Goal: Task Accomplishment & Management: Manage account settings

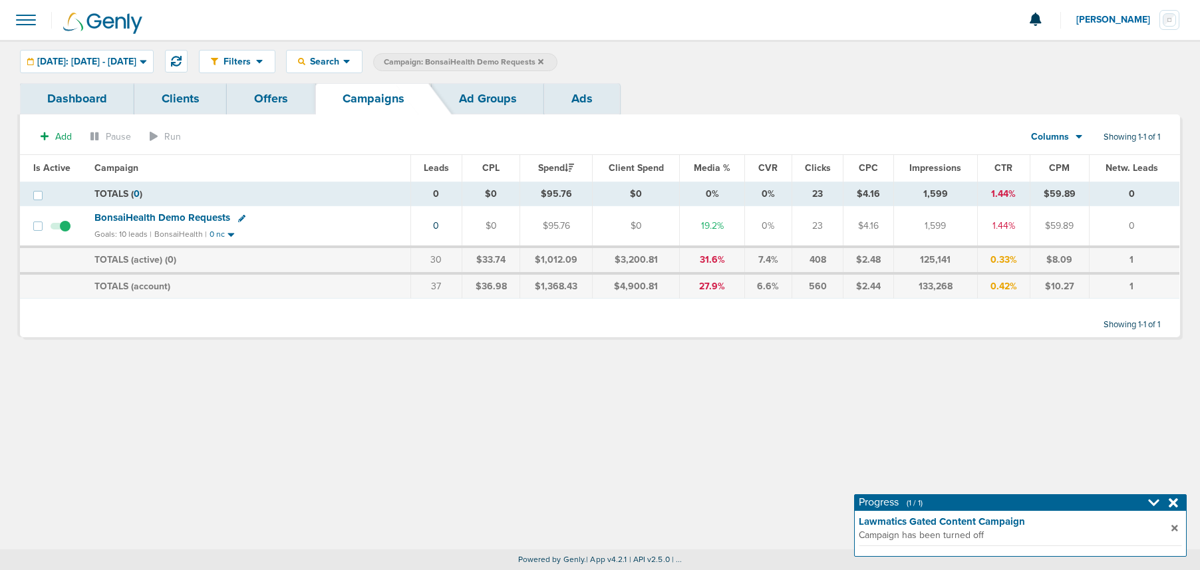
click at [544, 63] on icon at bounding box center [540, 62] width 5 height 8
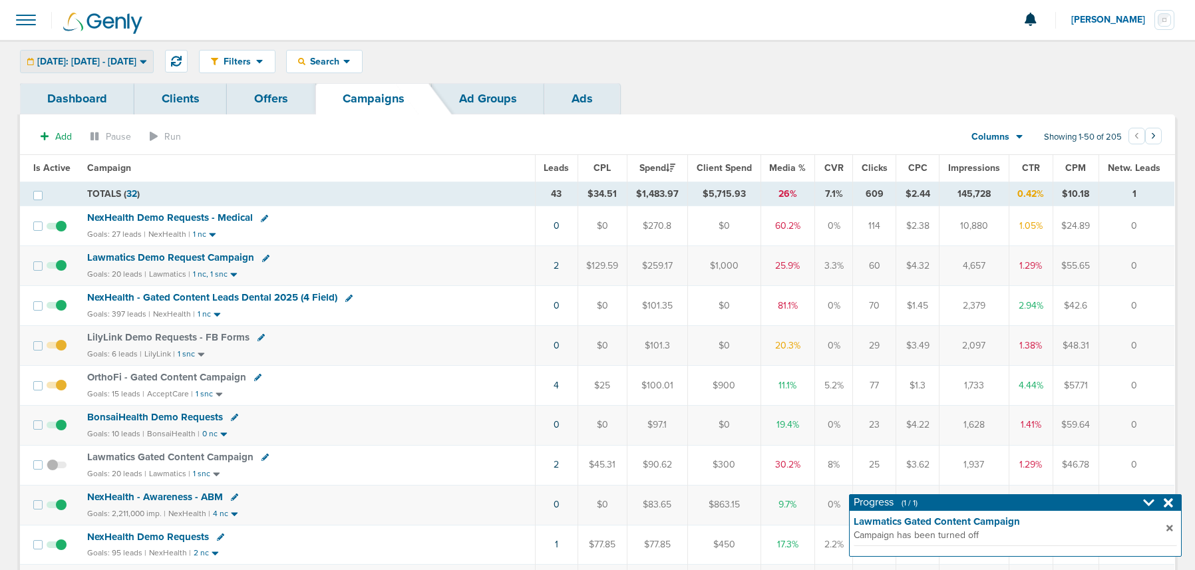
click at [136, 58] on span "[DATE]: [DATE] - [DATE]" at bounding box center [86, 61] width 99 height 9
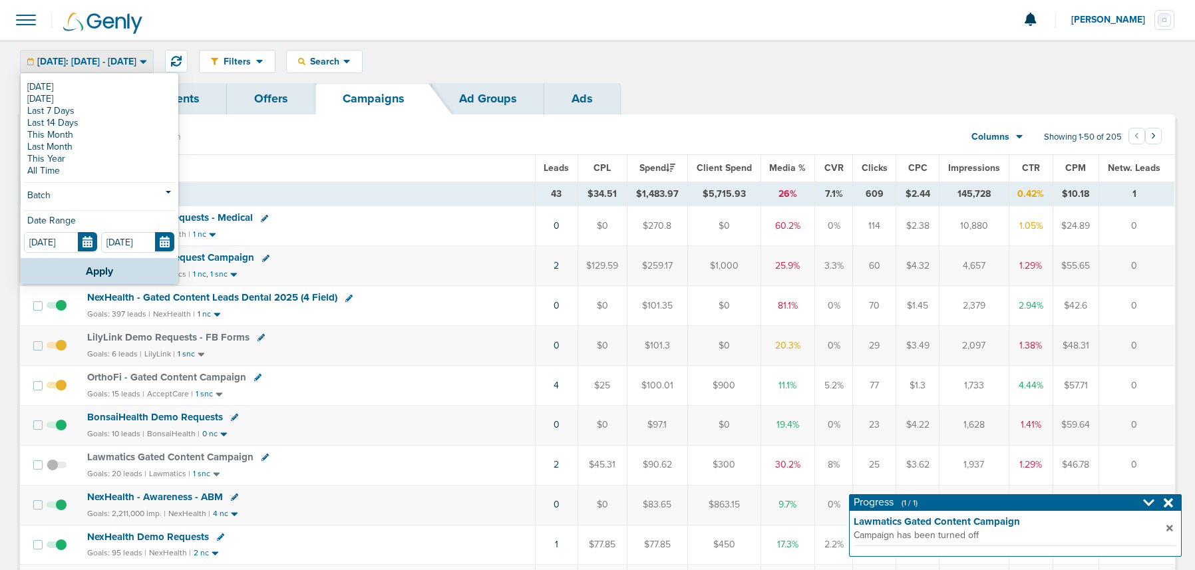
click at [118, 87] on link "[DATE]" at bounding box center [99, 87] width 151 height 12
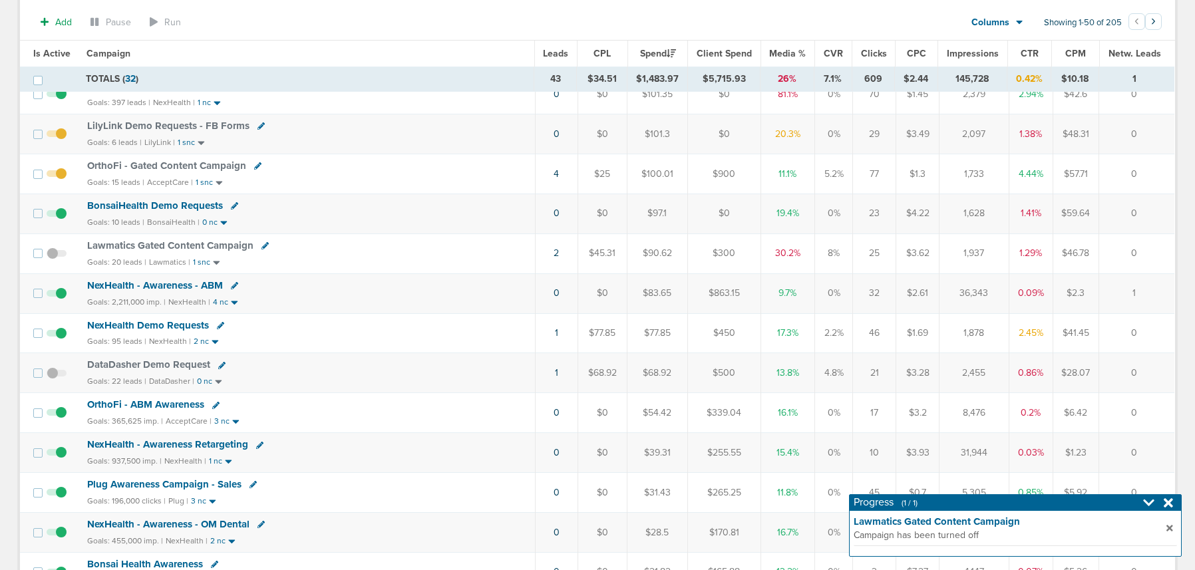
scroll to position [248, 0]
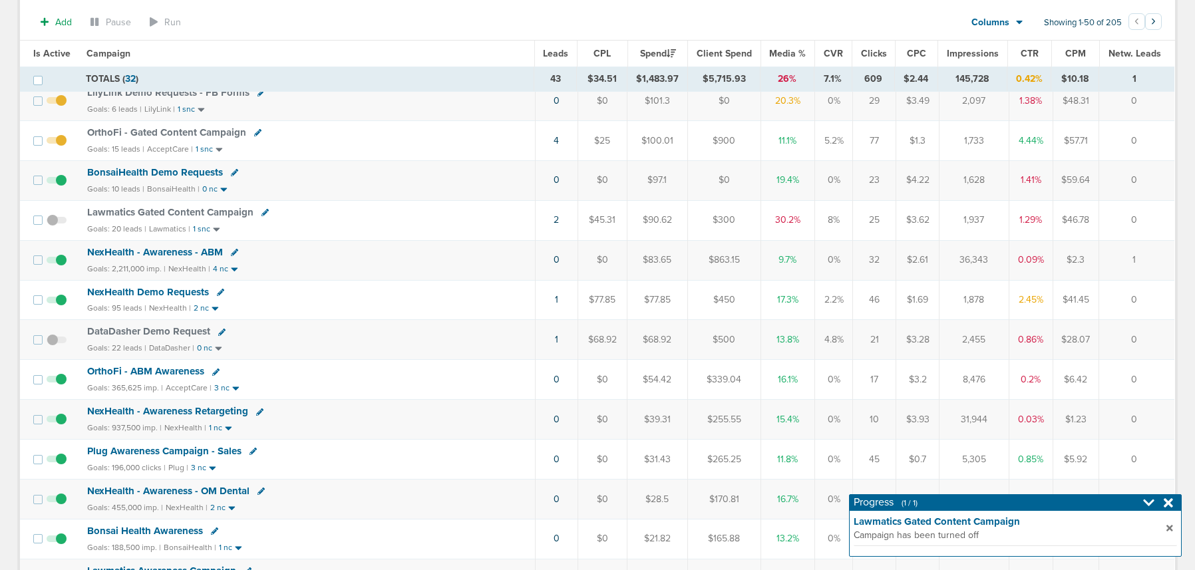
click at [133, 294] on span "NexHealth Demo Requests" at bounding box center [148, 292] width 122 height 12
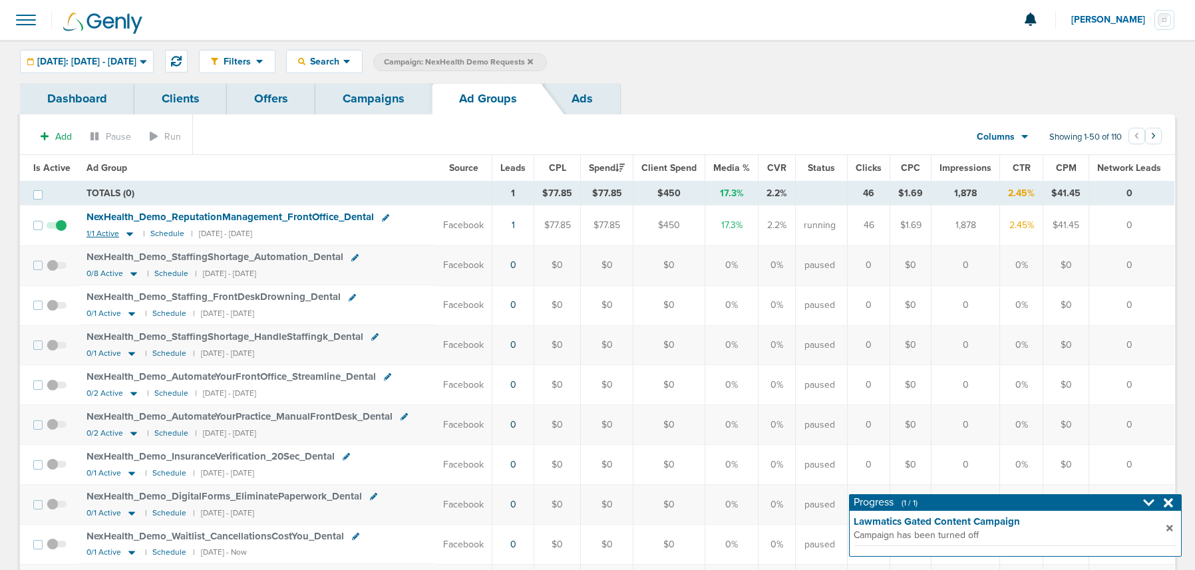
click at [131, 233] on icon at bounding box center [129, 233] width 13 height 11
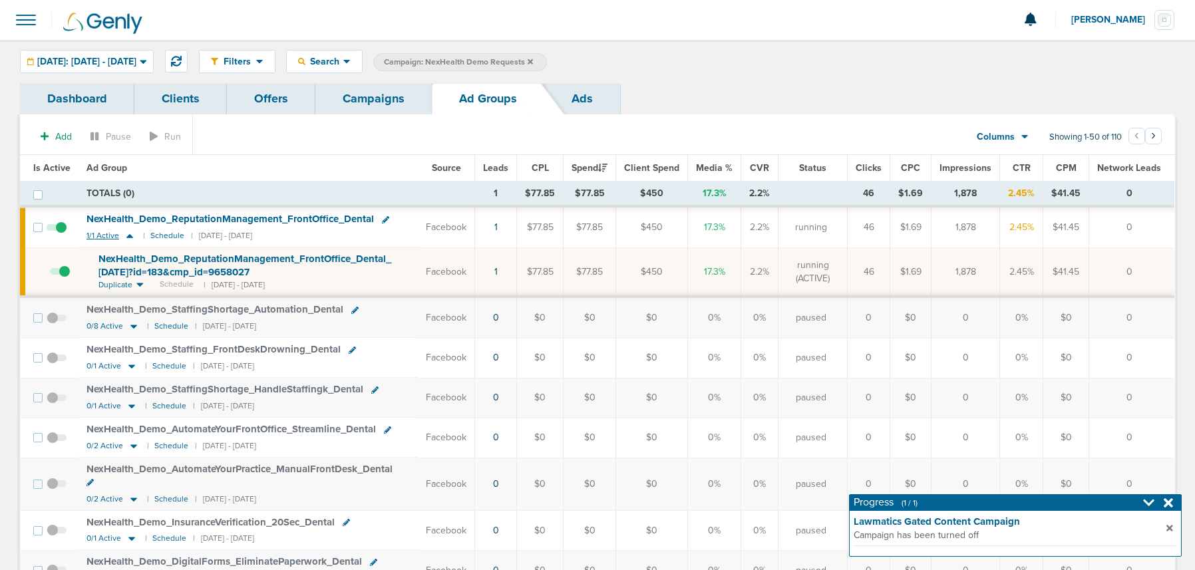
click at [131, 233] on icon at bounding box center [129, 235] width 13 height 11
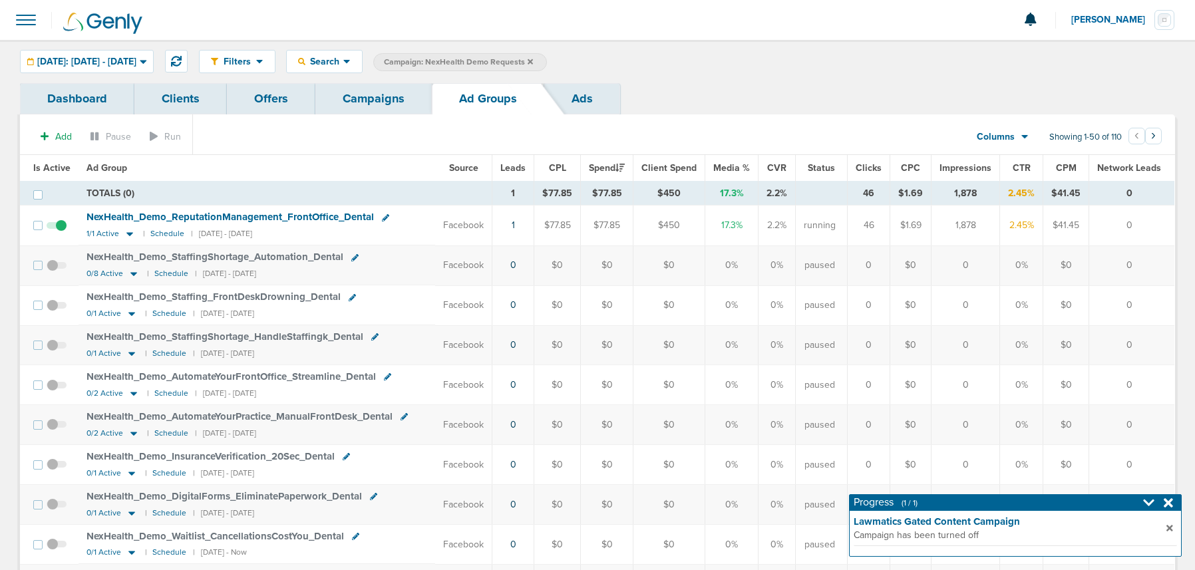
click at [52, 168] on span "Is Active" at bounding box center [51, 167] width 37 height 11
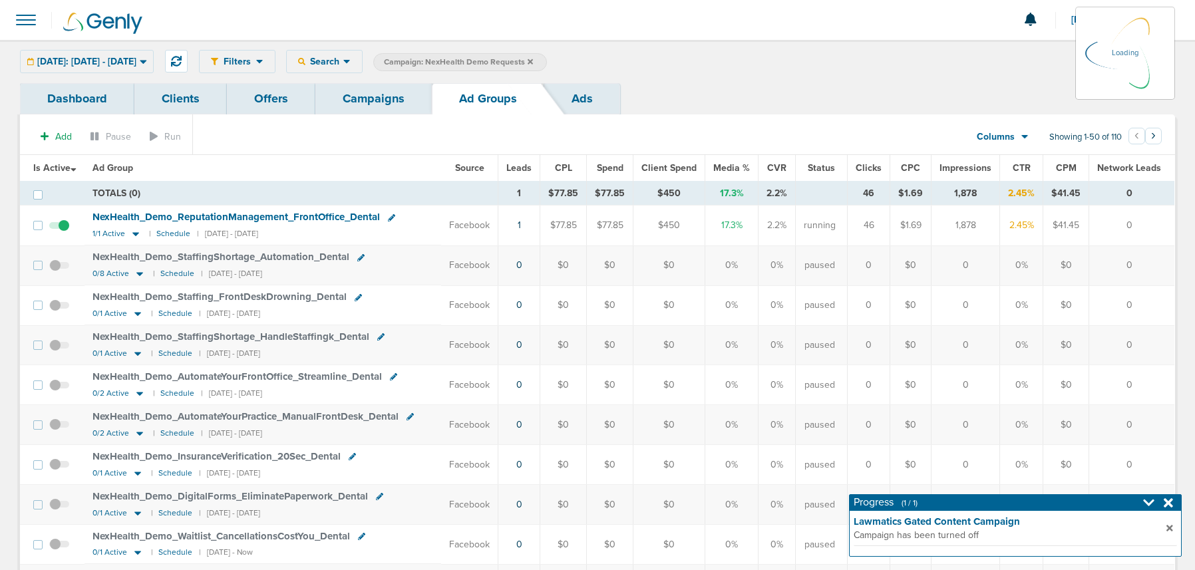
scroll to position [1, 0]
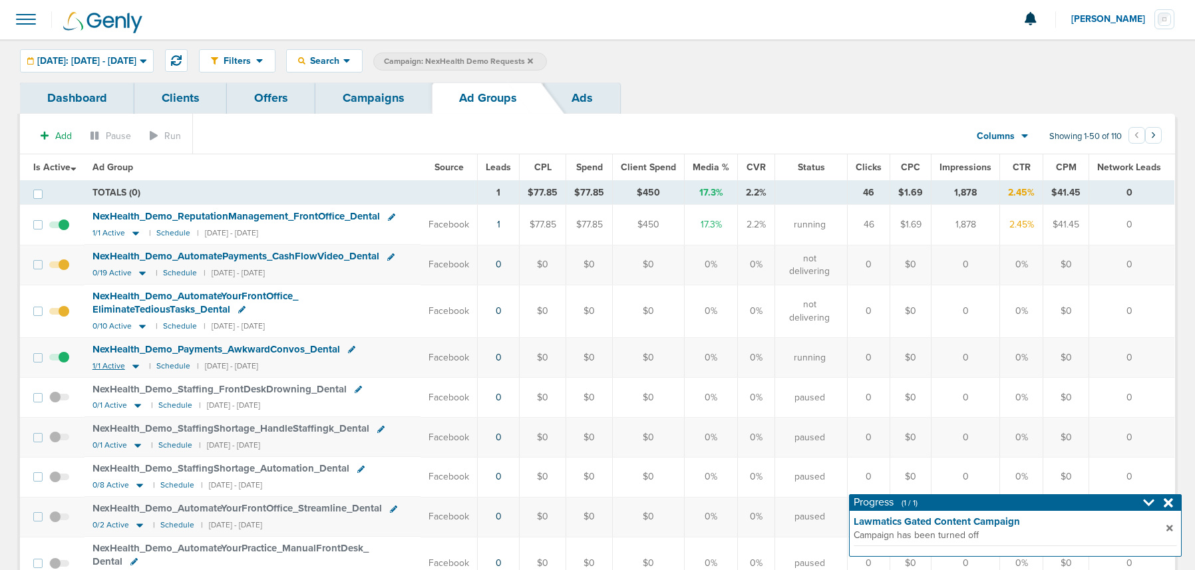
click at [137, 365] on icon at bounding box center [135, 367] width 7 height 4
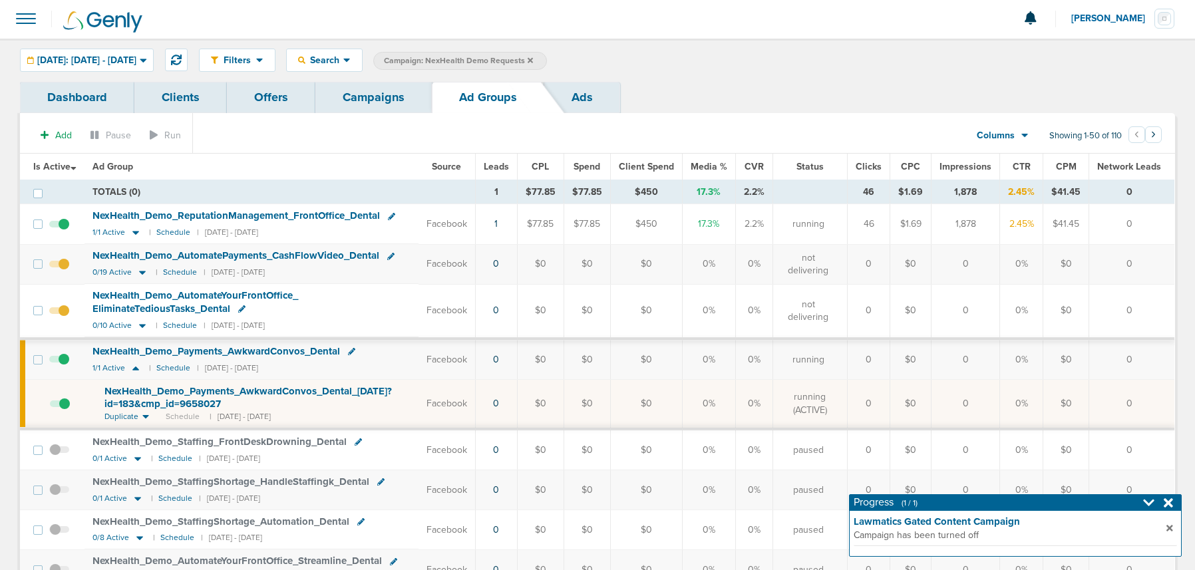
scroll to position [0, 0]
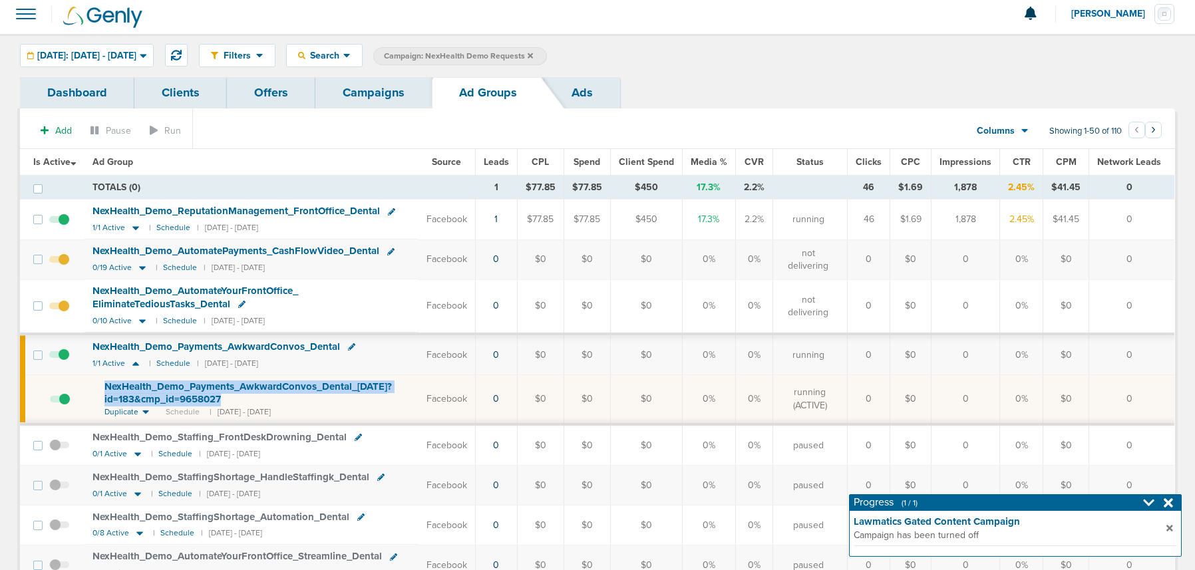
drag, startPoint x: 91, startPoint y: 385, endPoint x: 238, endPoint y: 403, distance: 148.2
click at [238, 403] on td "NexHealth_ Demo_ Payments_ AwkwardConvos_ Dental_ [DATE]?id=183&cmp_ id=9658027…" at bounding box center [252, 399] width 334 height 49
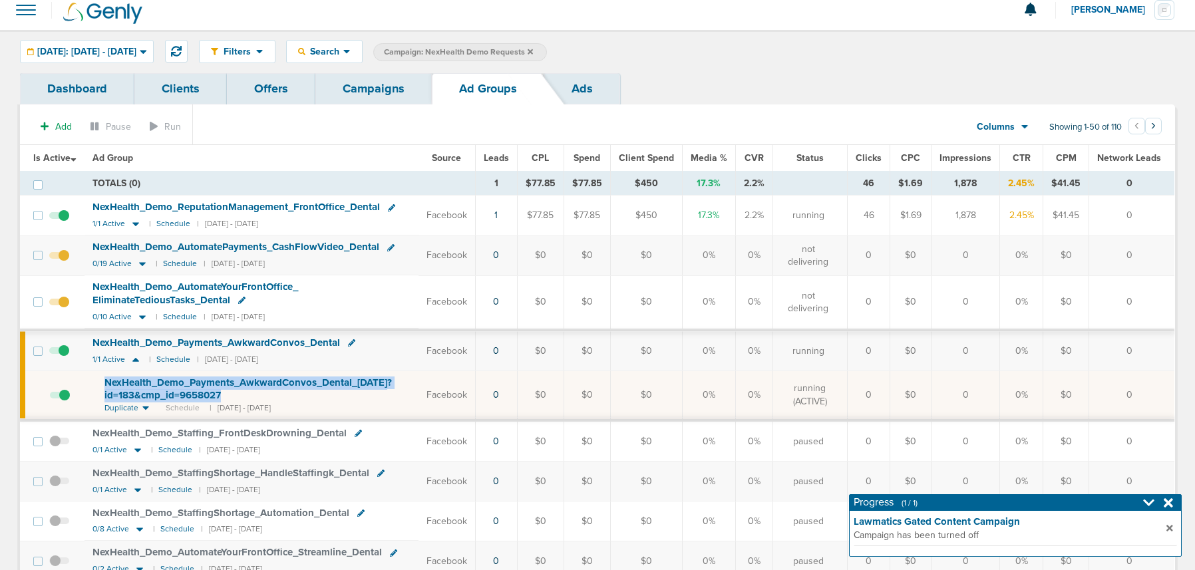
scroll to position [11, 0]
copy span "NexHealth_ Demo_ Payments_ AwkwardConvos_ Dental_ [DATE]?id=183&cmp_ id=9658027"
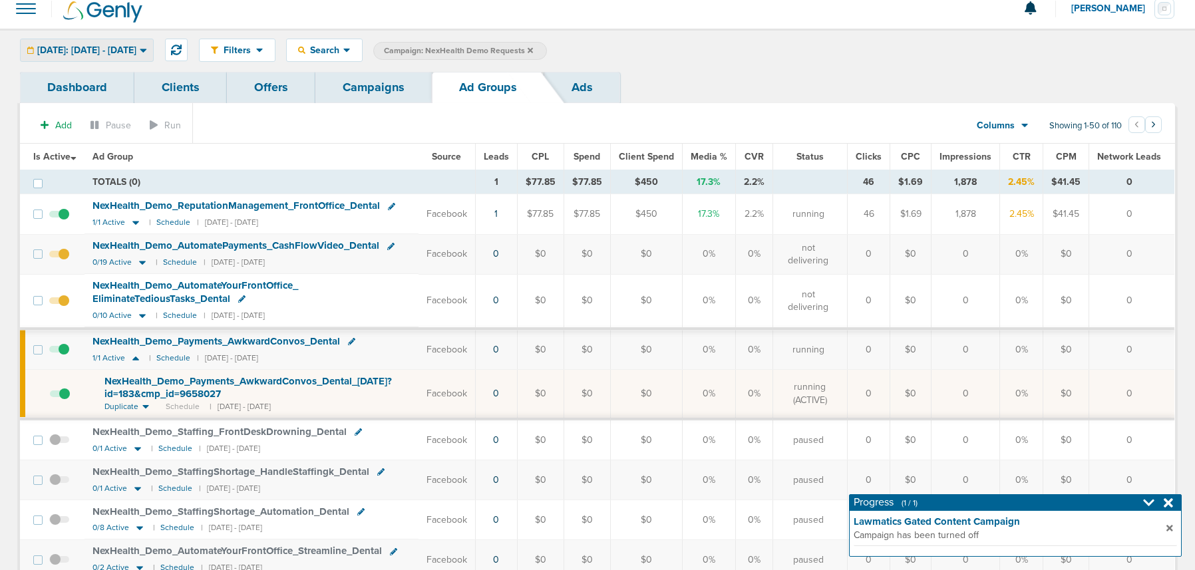
click at [87, 58] on div "[DATE]: [DATE] - [DATE]" at bounding box center [87, 50] width 132 height 22
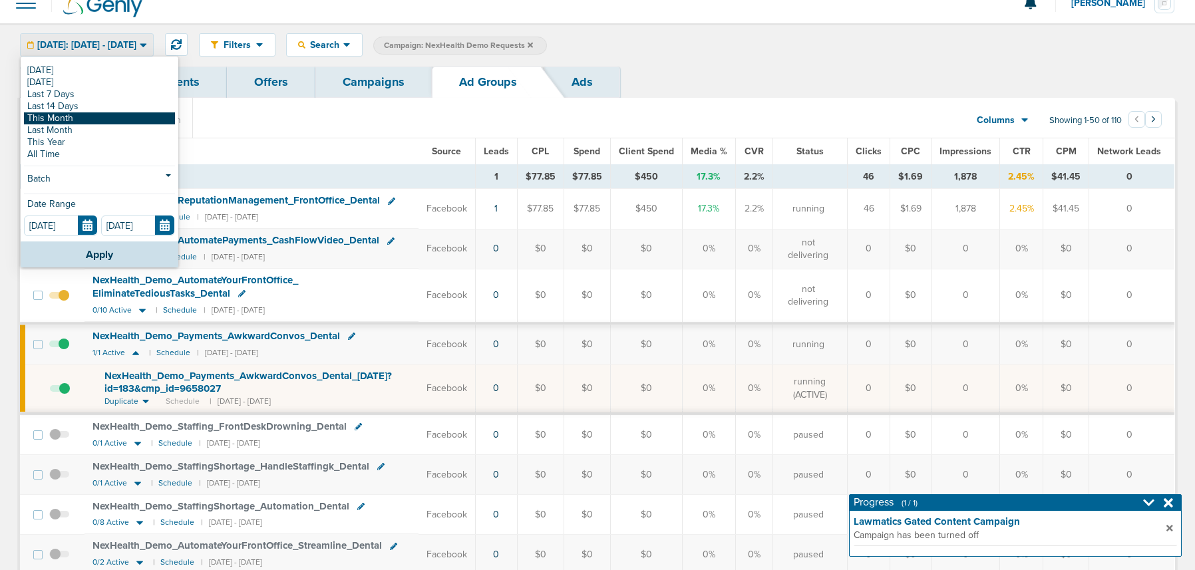
click at [72, 119] on link "This Month" at bounding box center [99, 118] width 151 height 12
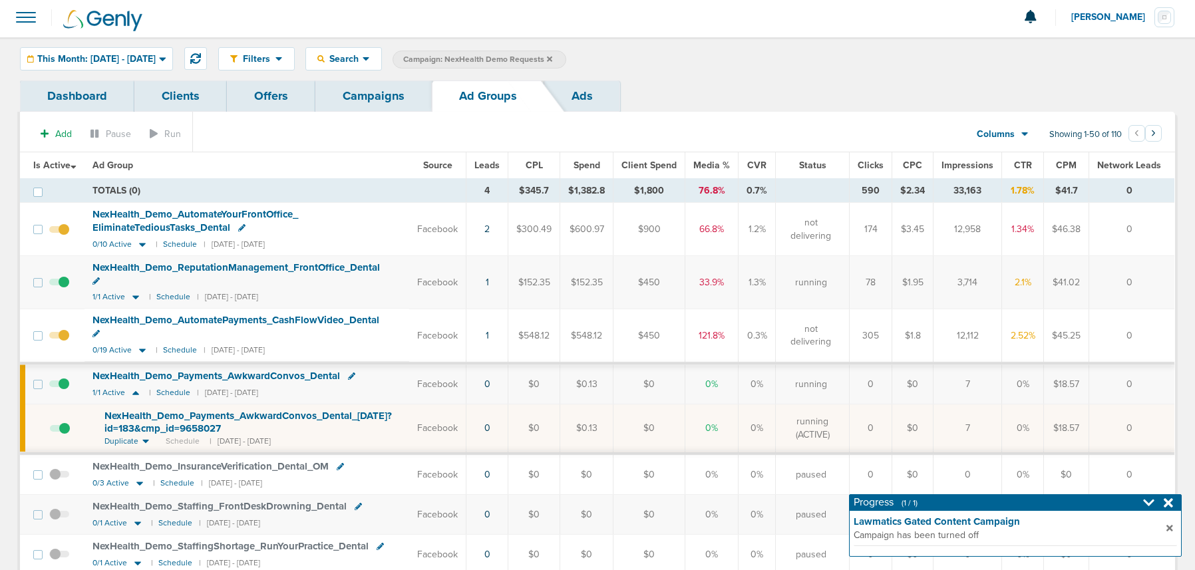
scroll to position [5, 0]
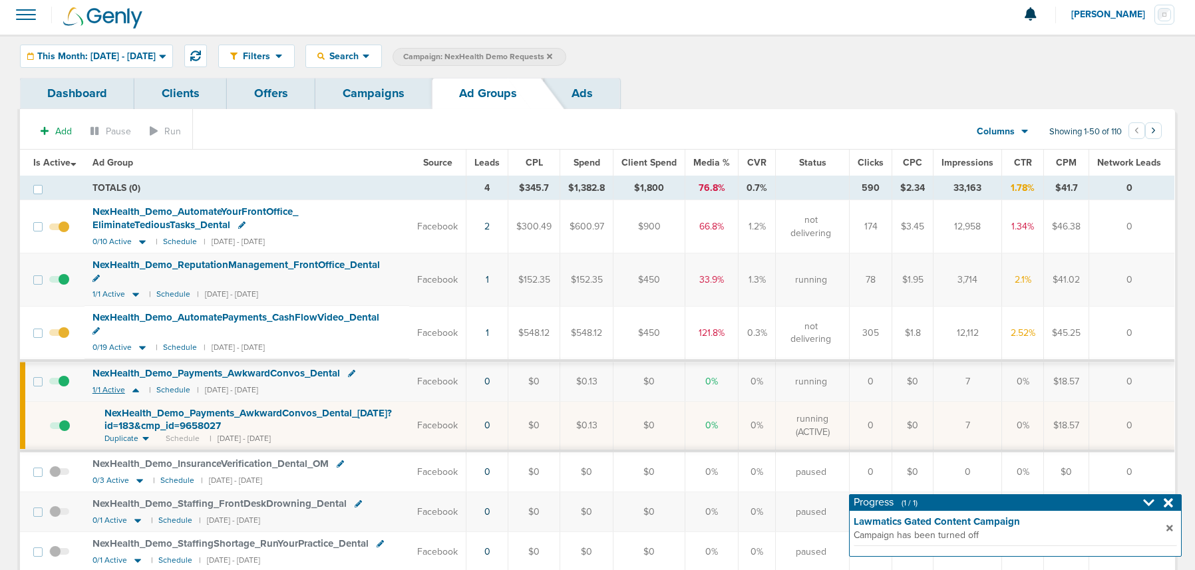
click at [136, 389] on icon at bounding box center [135, 391] width 7 height 4
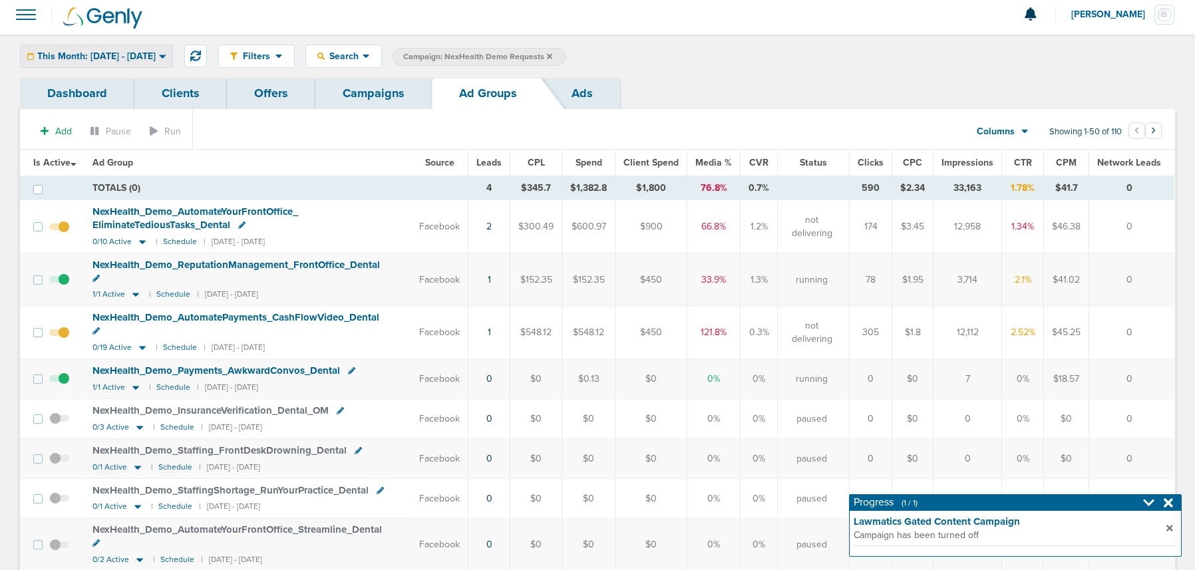
click at [109, 52] on span "This Month: [DATE] - [DATE]" at bounding box center [96, 56] width 118 height 9
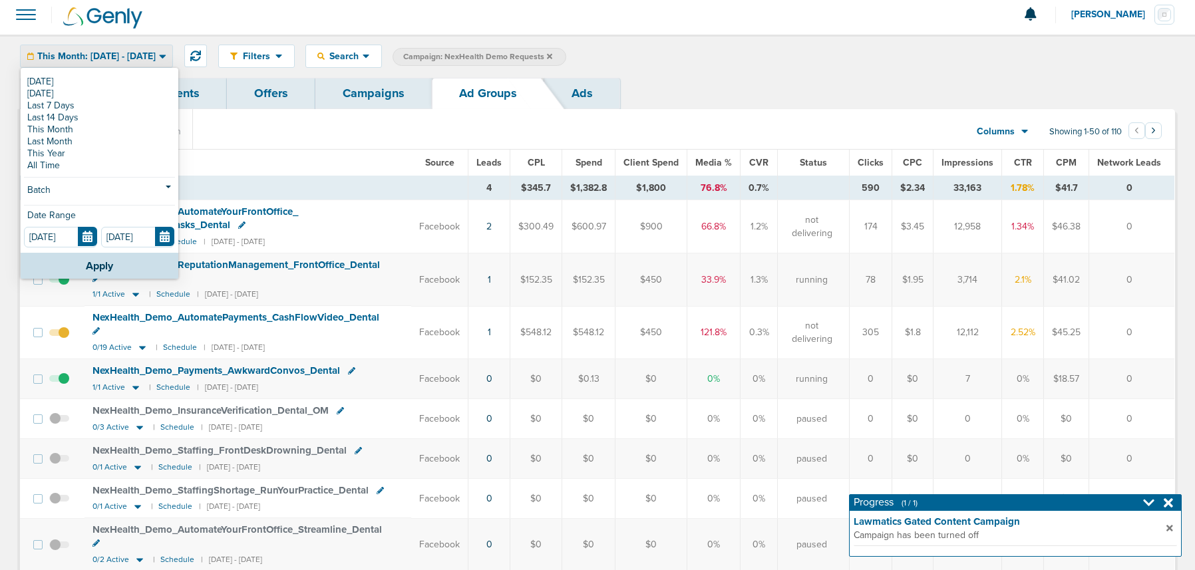
click at [101, 83] on link "[DATE]" at bounding box center [99, 82] width 151 height 12
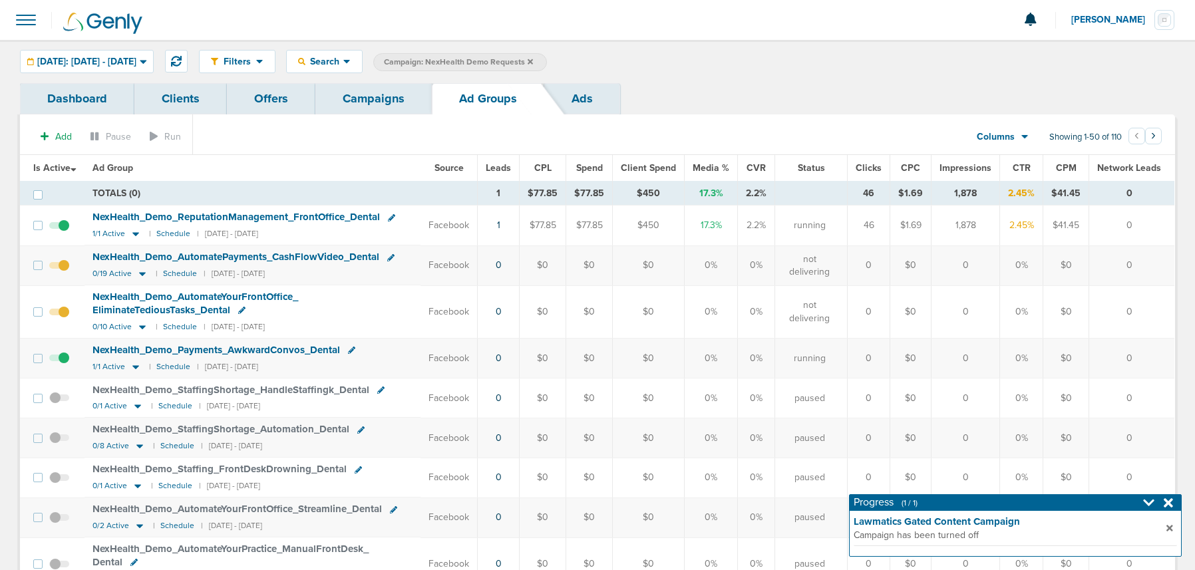
click at [63, 365] on span at bounding box center [59, 365] width 20 height 0
click at [59, 361] on input "checkbox" at bounding box center [59, 361] width 0 height 0
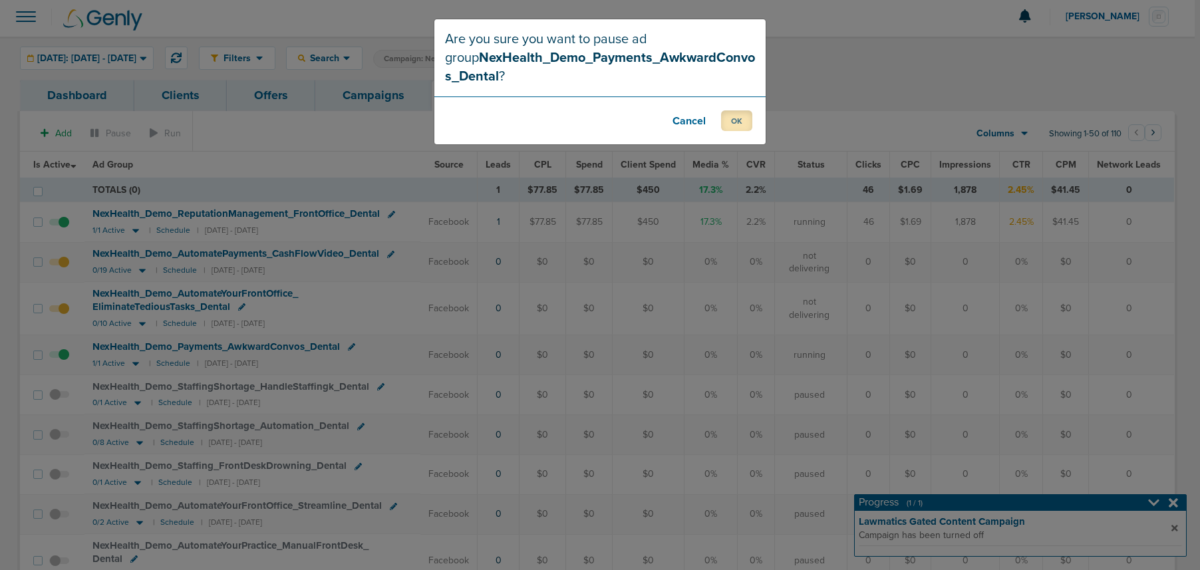
click at [738, 126] on button "OK" at bounding box center [736, 120] width 31 height 21
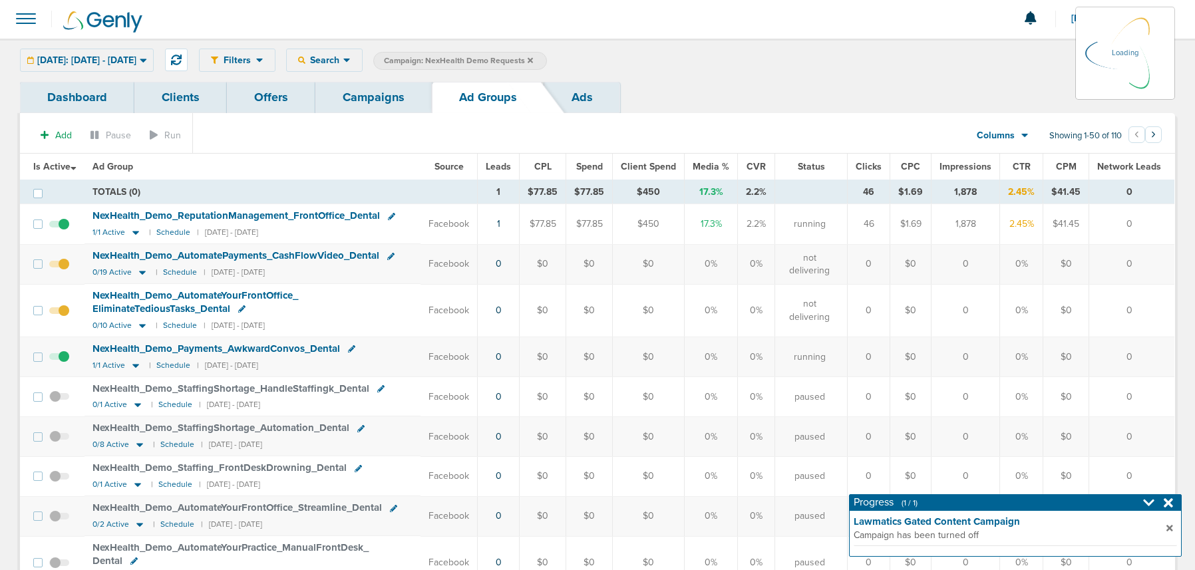
scroll to position [0, 0]
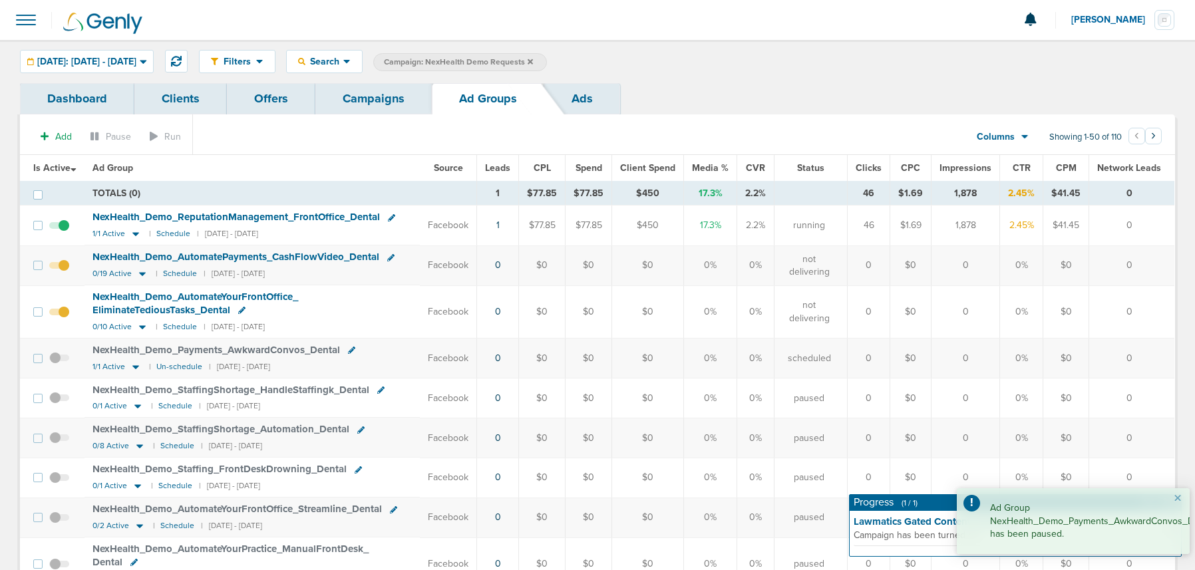
click at [169, 371] on td "NexHealth_ Demo_ Payments_ AwkwardConvos_ Dental 1/1 Active | Un-schedule | [DA…" at bounding box center [253, 359] width 336 height 40
click at [169, 365] on small "Un-schedule" at bounding box center [179, 367] width 46 height 10
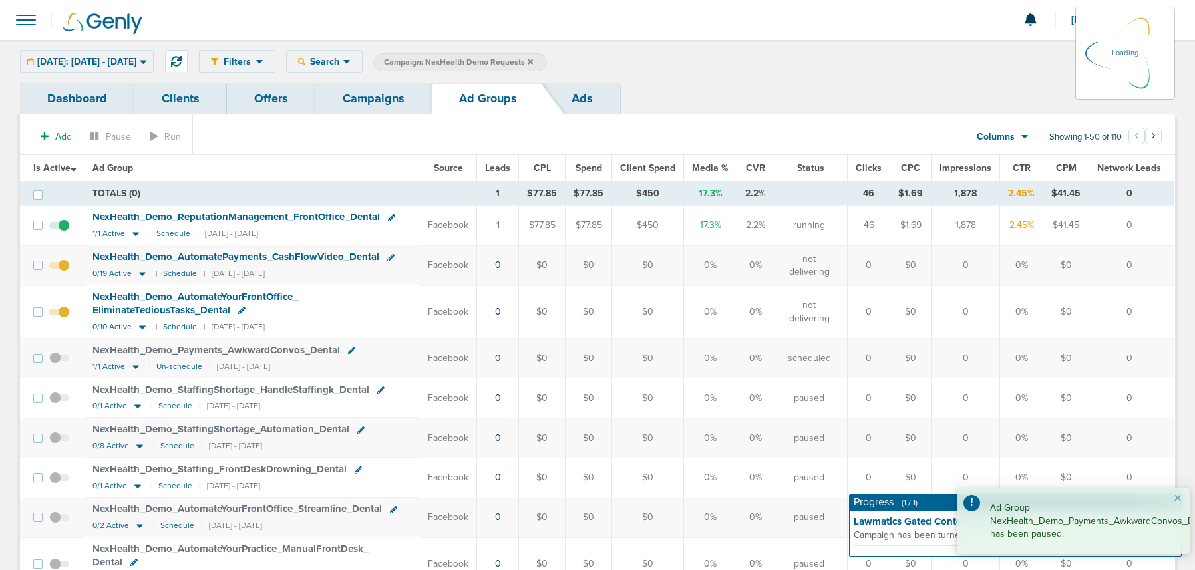
scroll to position [7, 0]
